Goal: Communication & Community: Answer question/provide support

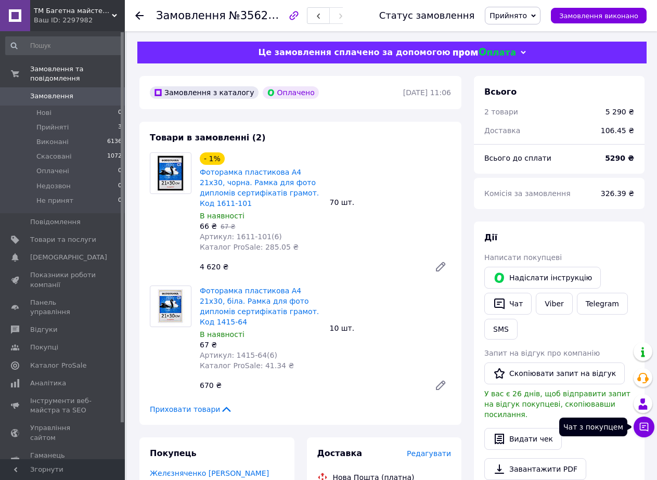
click at [642, 428] on icon at bounding box center [644, 427] width 10 height 10
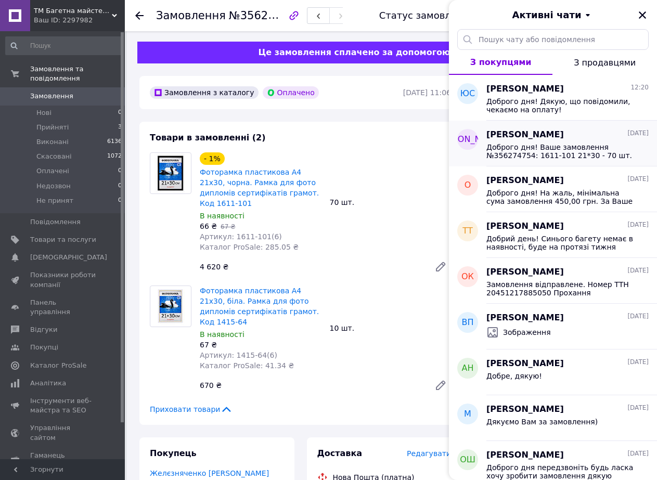
click at [540, 136] on span "[PERSON_NAME]" at bounding box center [526, 135] width 78 height 12
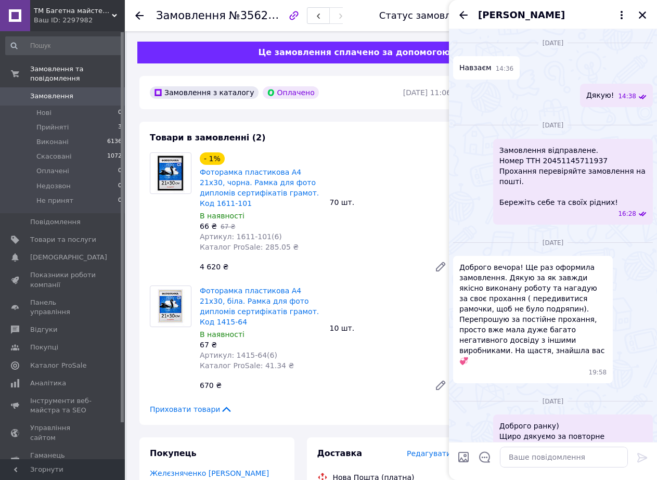
scroll to position [3389, 0]
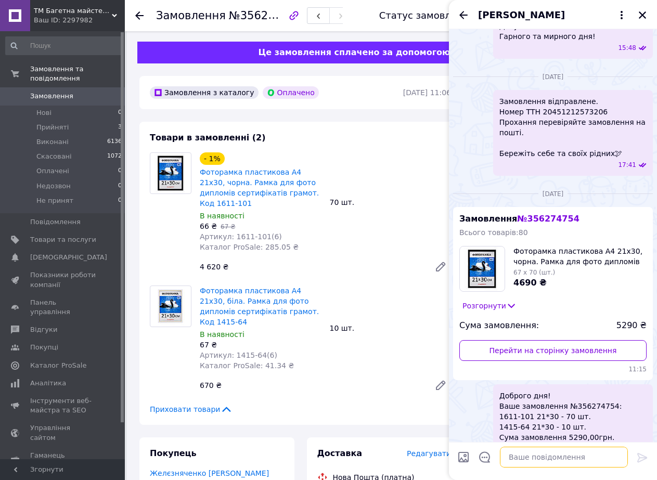
click at [546, 461] on textarea at bounding box center [564, 457] width 128 height 21
paste textarea "Замовлення відправлене. Номер ТТН 20451225145067 Прохання перевіряйте замовленн…"
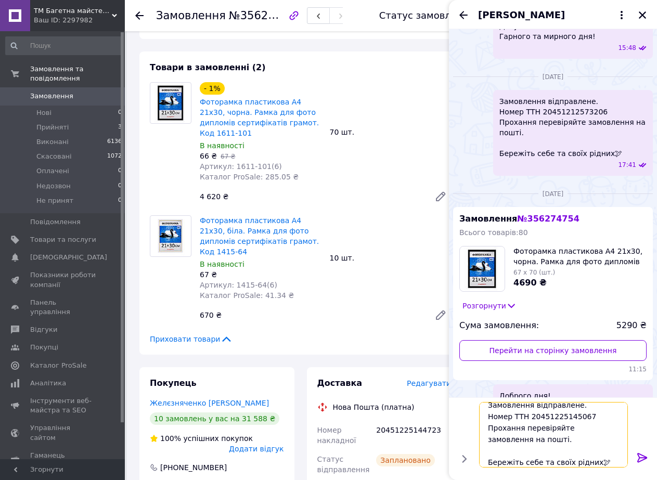
scroll to position [104, 0]
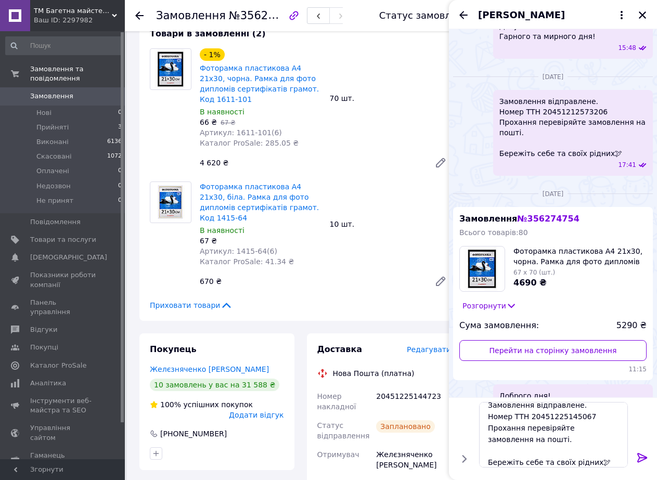
click at [404, 387] on div "20451225144723" at bounding box center [413, 401] width 79 height 29
copy div "20451225144723"
click at [540, 414] on textarea "Замовлення відправлене. Номер ТТН 20451225145067 Прохання перевіряйте замовленн…" at bounding box center [553, 435] width 149 height 66
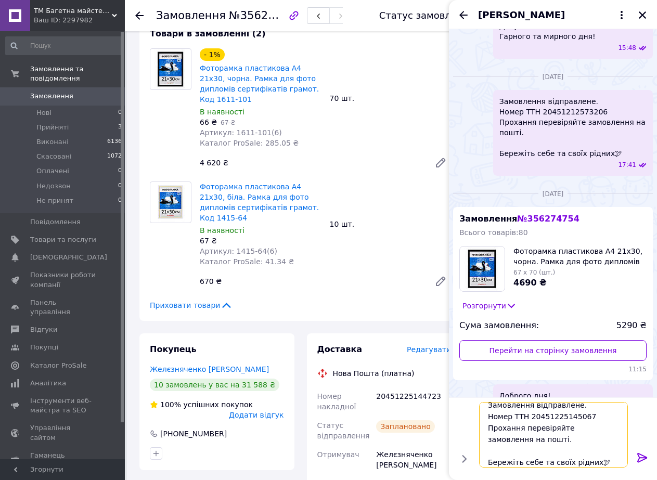
click at [540, 414] on textarea "Замовлення відправлене. Номер ТТН 20451225145067 Прохання перевіряйте замовленн…" at bounding box center [553, 435] width 149 height 66
paste textarea "4723"
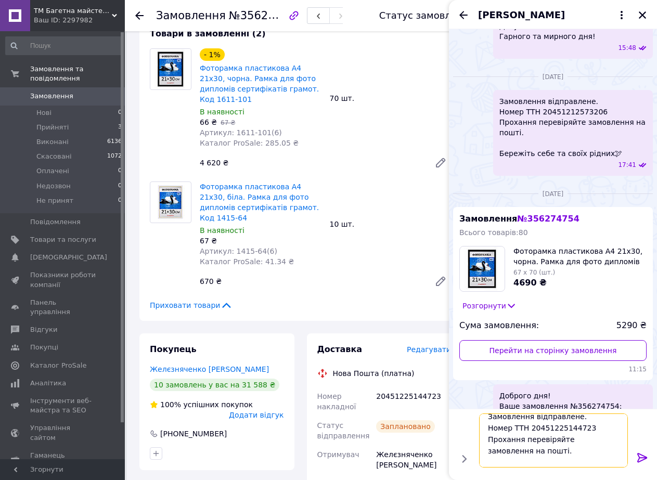
type textarea "Замовлення відправлене. Номер ТТН 20451225144723 Прохання перевіряйте замовленн…"
click at [637, 455] on icon at bounding box center [643, 458] width 12 height 12
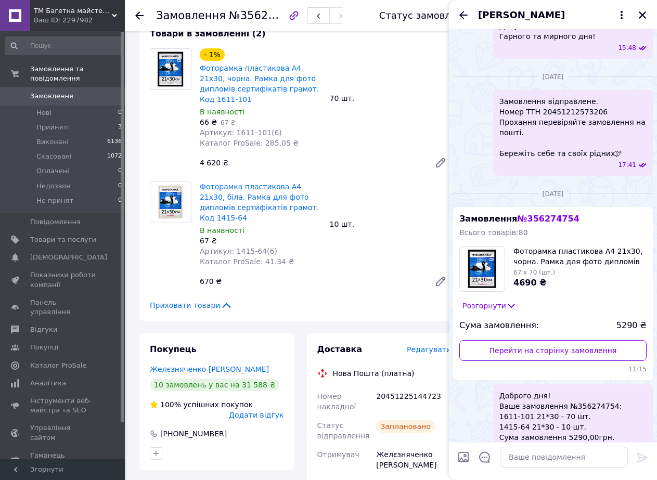
scroll to position [3506, 0]
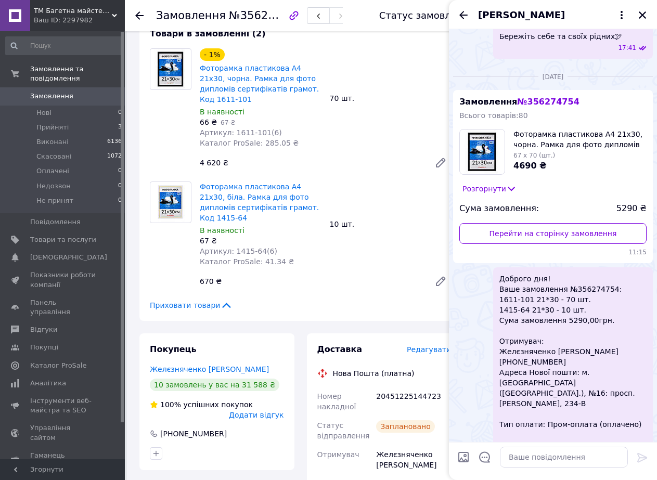
drag, startPoint x: 654, startPoint y: 1, endPoint x: 648, endPoint y: 7, distance: 8.5
click at [653, 4] on div "[PERSON_NAME]" at bounding box center [553, 14] width 208 height 29
click at [648, 9] on div at bounding box center [643, 15] width 12 height 12
click at [646, 10] on icon "Закрити" at bounding box center [642, 14] width 9 height 9
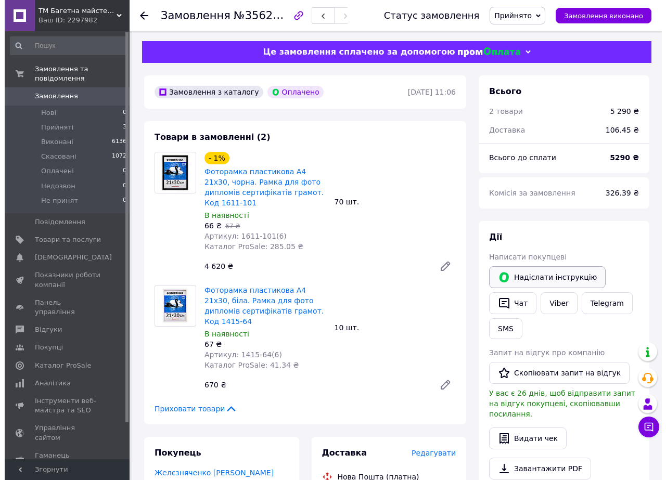
scroll to position [0, 0]
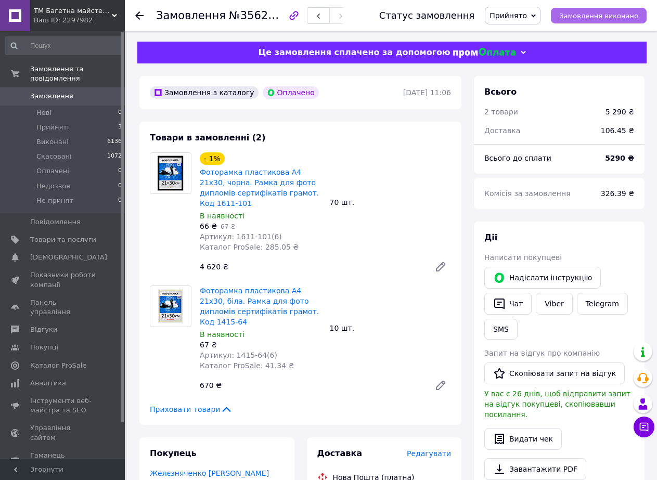
click at [578, 17] on span "Замовлення виконано" at bounding box center [598, 16] width 79 height 8
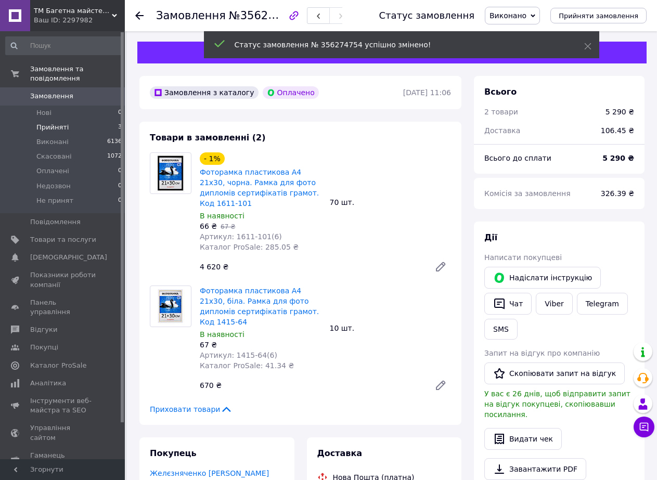
click at [46, 123] on span "Прийняті" at bounding box center [52, 127] width 32 height 9
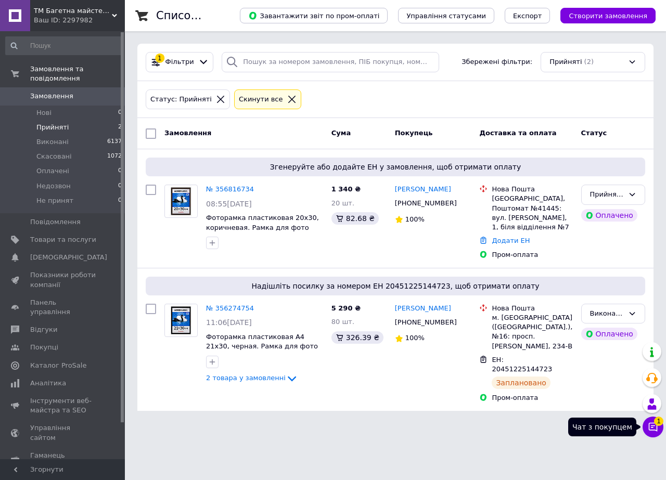
click at [647, 429] on button "Чат з покупцем 1" at bounding box center [653, 427] width 21 height 21
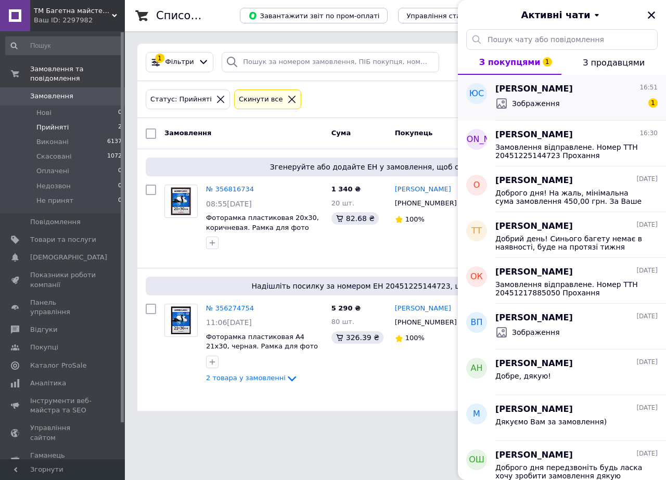
click at [577, 118] on div "[PERSON_NAME] 16:51 Зображення 1" at bounding box center [580, 98] width 171 height 46
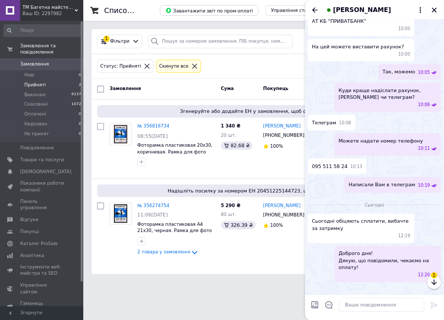
scroll to position [2305, 0]
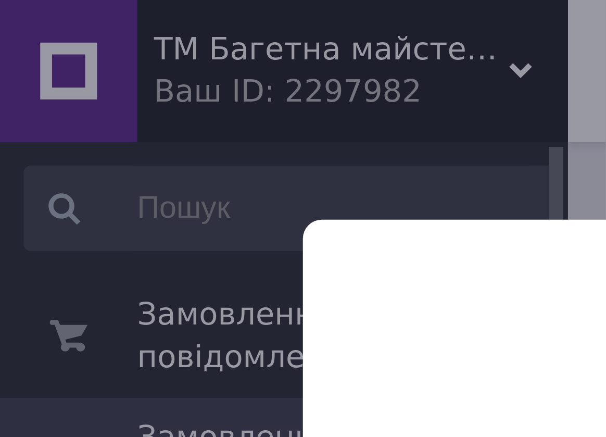
scroll to position [2098, 0]
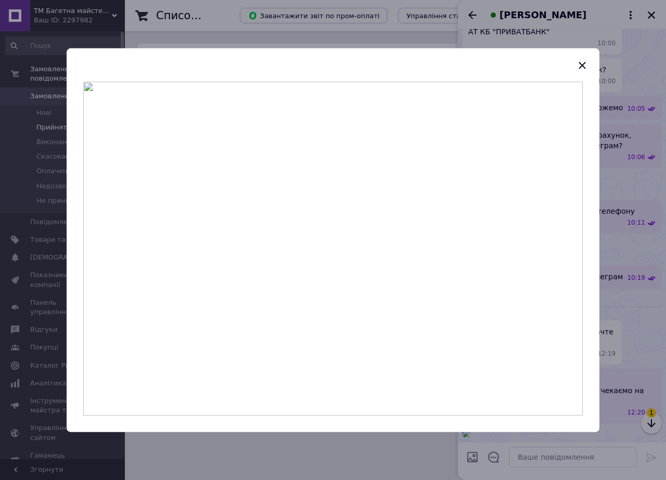
click at [391, 303] on img at bounding box center [333, 248] width 500 height 334
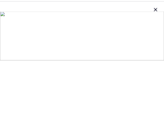
scroll to position [1991, 0]
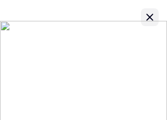
click at [151, 16] on icon "button" at bounding box center [149, 17] width 12 height 12
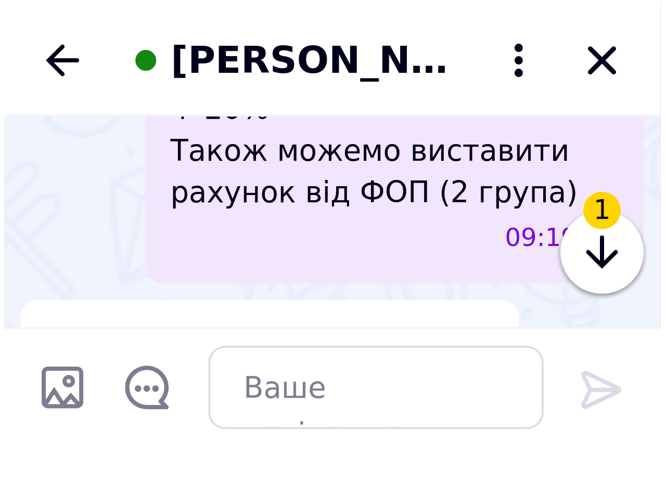
scroll to position [2012, 0]
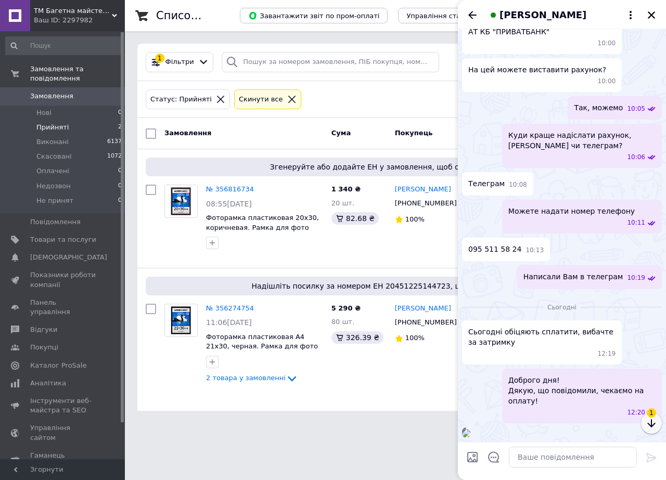
click at [651, 425] on icon "button" at bounding box center [651, 423] width 12 height 12
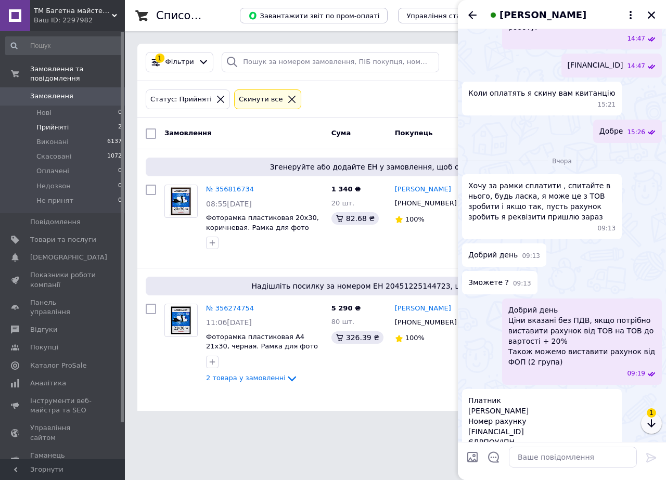
click at [647, 427] on icon "button" at bounding box center [651, 423] width 12 height 12
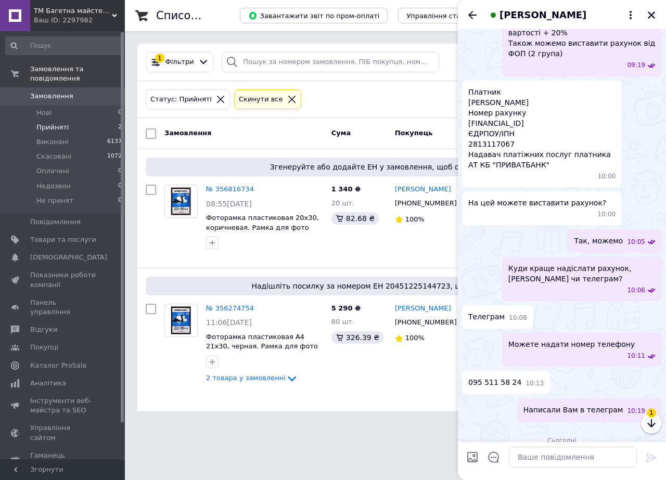
click at [647, 427] on icon "button" at bounding box center [651, 423] width 12 height 12
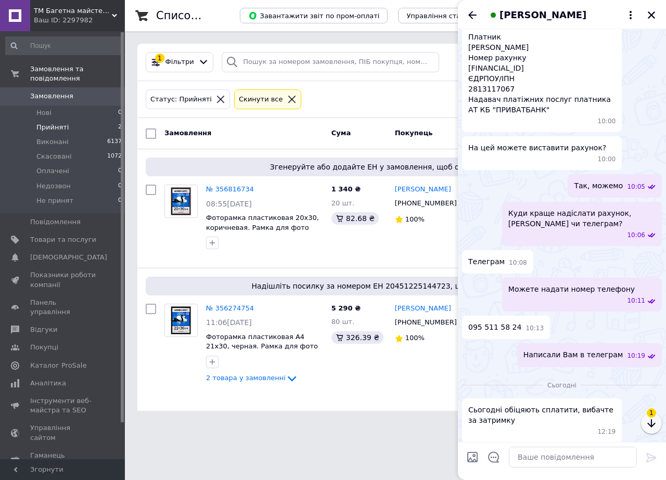
click at [647, 427] on icon "button" at bounding box center [651, 423] width 12 height 12
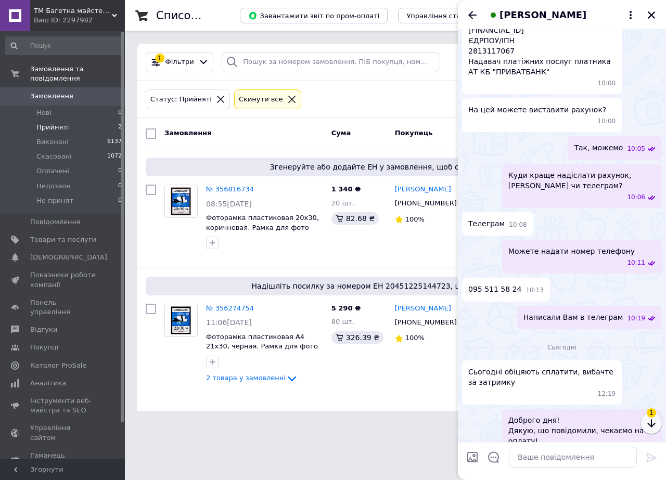
click at [647, 427] on icon "button" at bounding box center [651, 423] width 12 height 12
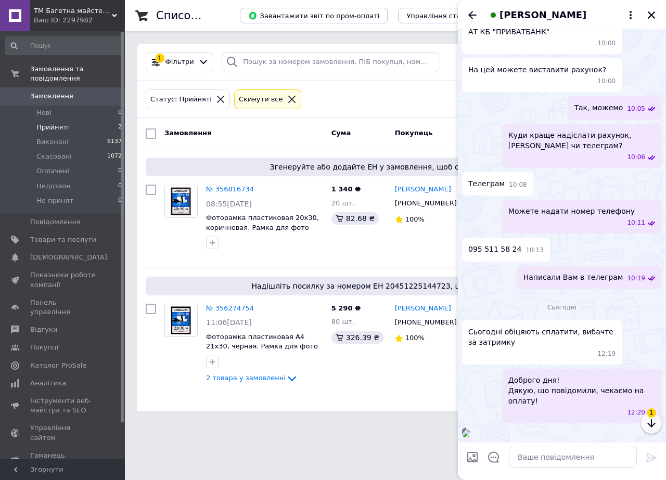
click at [647, 427] on icon "button" at bounding box center [651, 423] width 12 height 12
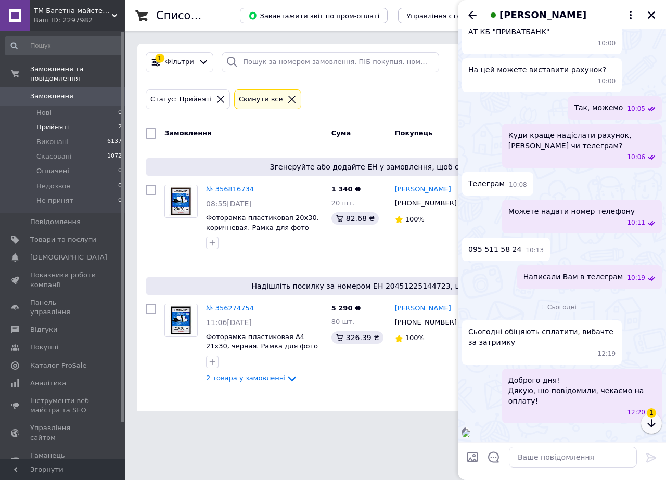
click at [647, 427] on icon "button" at bounding box center [651, 423] width 12 height 12
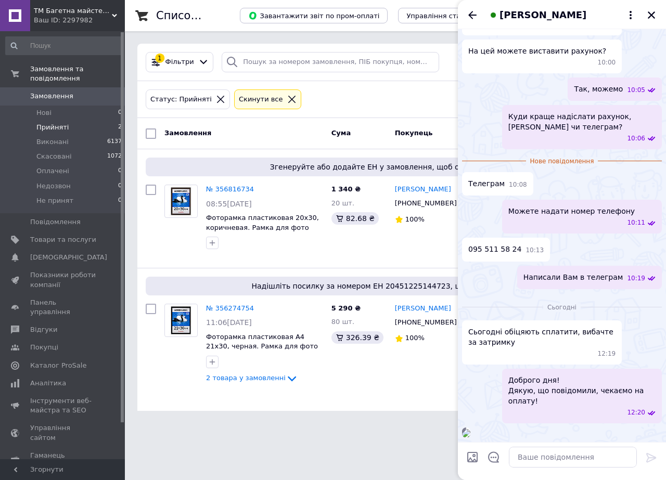
scroll to position [2324, 0]
click at [543, 452] on textarea at bounding box center [573, 457] width 128 height 21
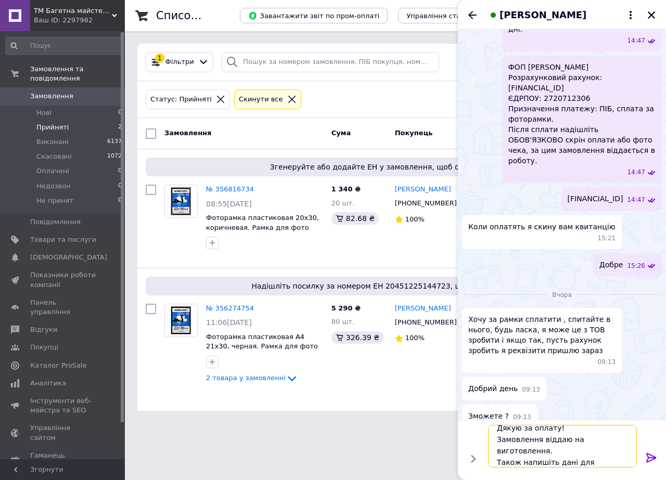
scroll to position [19, 0]
click at [540, 462] on textarea "Дякую за оплату! Замовлення віддаю на виготовлення. Також напишіть дані для від…" at bounding box center [562, 446] width 149 height 43
paste textarea "ПІБ Телефон Адреса та номер віддідення"
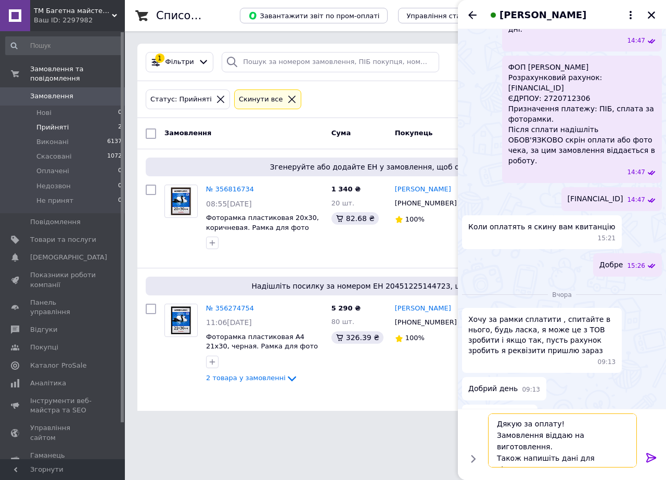
click at [515, 447] on textarea "Дякую за оплату! Замовлення віддаю на виготовлення. Також напишіть дані для від…" at bounding box center [562, 441] width 149 height 54
click at [551, 448] on textarea "Дякую за оплату! Замовлення віддаю на виготовлення. Також, напишіть дані для ві…" at bounding box center [562, 441] width 149 height 54
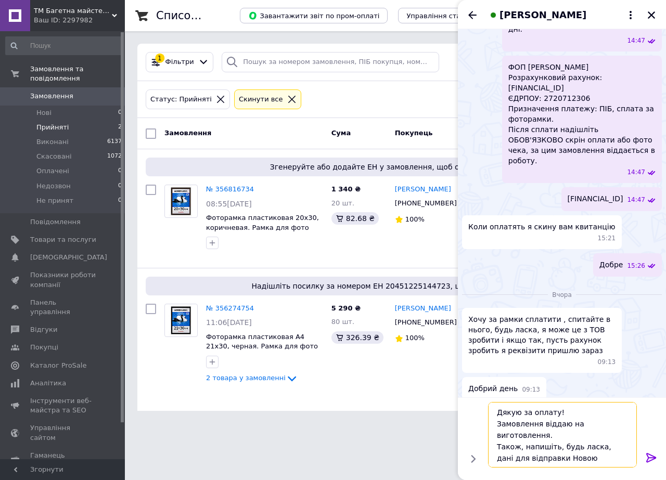
type textarea "Дякую за оплату! Замовлення віддаю на виготовлення. Також, напишіть, будь ласка…"
click at [657, 463] on icon at bounding box center [651, 458] width 12 height 12
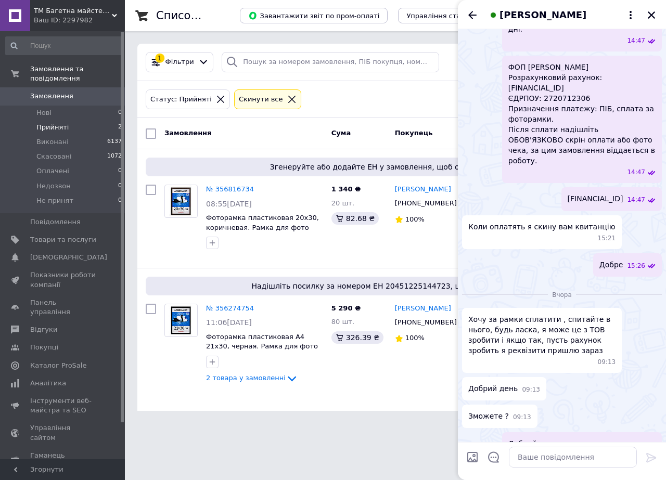
scroll to position [2406, 0]
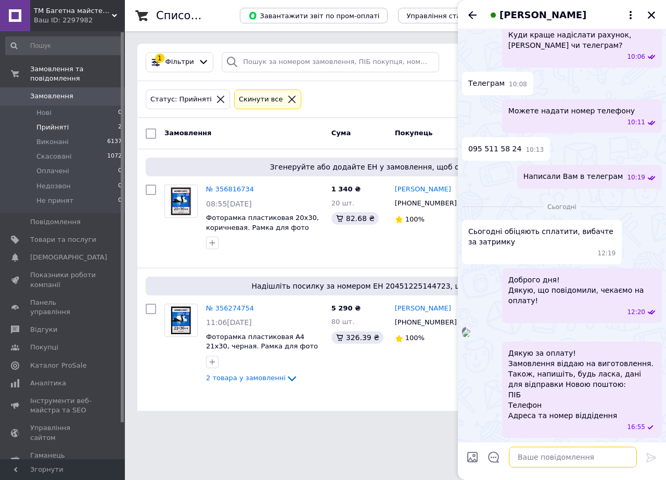
click at [552, 457] on textarea at bounding box center [573, 457] width 128 height 21
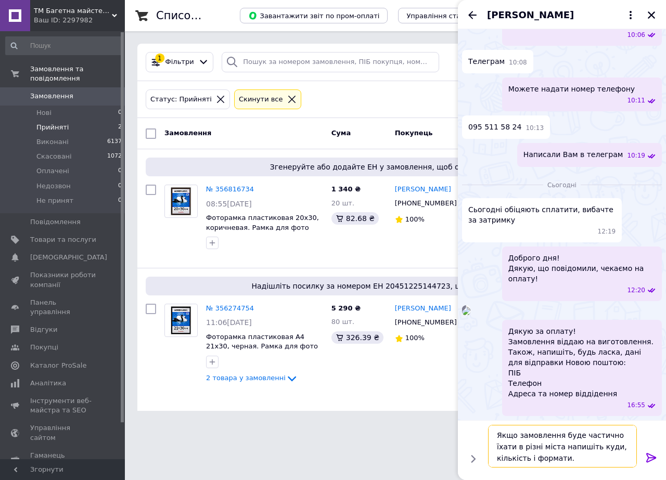
drag, startPoint x: 545, startPoint y: 456, endPoint x: 478, endPoint y: 415, distance: 78.5
click at [478, 415] on div "[DATE] Добрий день, скажіть будь ласка цікавлять рамки формату А2 та А3 09:44 Є…" at bounding box center [562, 254] width 208 height 451
paste textarea "н"
type textarea "Якщо замовлення буде частинно їхати в різні міста напишіть куди, кількість і фо…"
click at [652, 458] on icon at bounding box center [651, 457] width 10 height 9
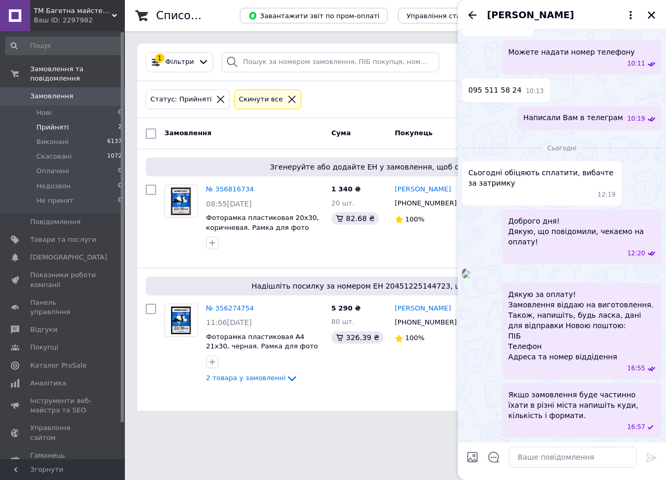
scroll to position [2465, 0]
click at [576, 463] on textarea at bounding box center [573, 457] width 128 height 21
type textarea "Т"
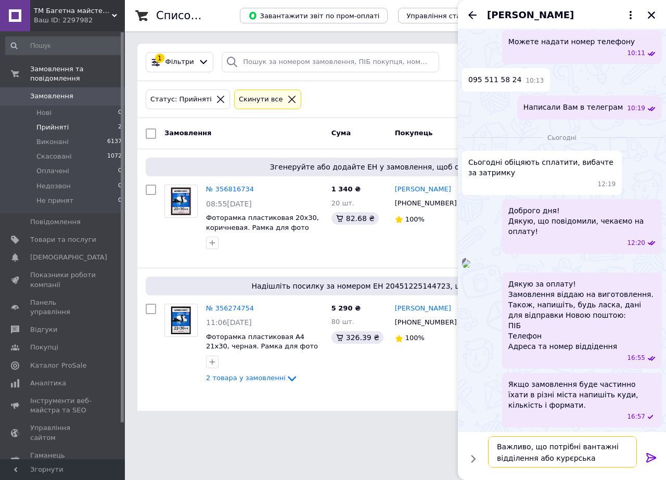
drag, startPoint x: 629, startPoint y: 461, endPoint x: 487, endPoint y: 426, distance: 146.2
click at [487, 426] on div "[DATE] Добрий день, скажіть будь ласка цікавлять рамки формату А2 та А3 09:44 Є…" at bounding box center [562, 254] width 208 height 451
paste textarea "о вантажне відділення або кур'"
type textarea "Важливо, що потрібно вантажне відділення або кур'єрська доставка НП"
click at [656, 459] on icon at bounding box center [651, 457] width 10 height 9
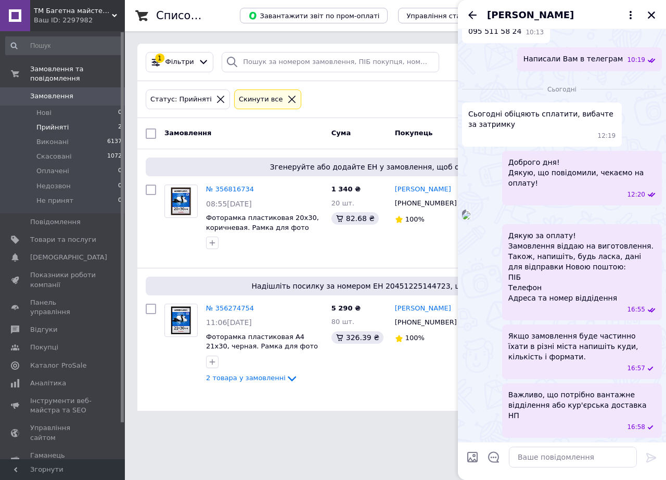
scroll to position [2513, 0]
click at [650, 15] on icon "Закрити" at bounding box center [651, 14] width 9 height 9
